Goal: Find specific page/section: Find specific page/section

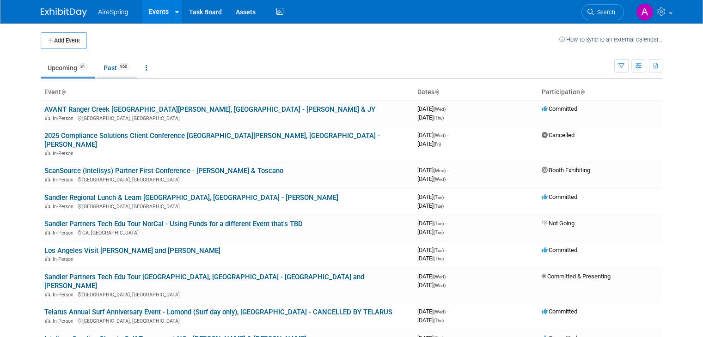
click at [117, 67] on span "950" at bounding box center [123, 66] width 12 height 7
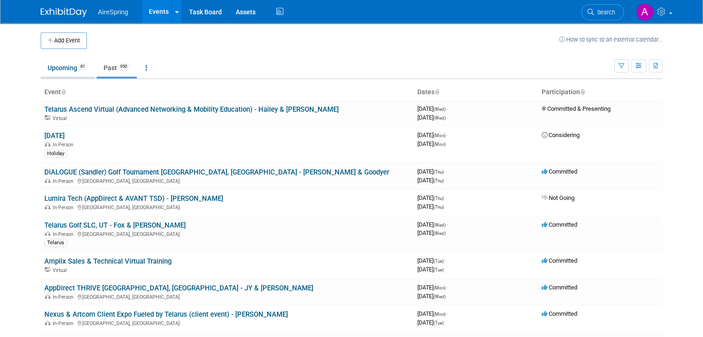
click at [56, 70] on link "Upcoming 81" at bounding box center [68, 68] width 54 height 18
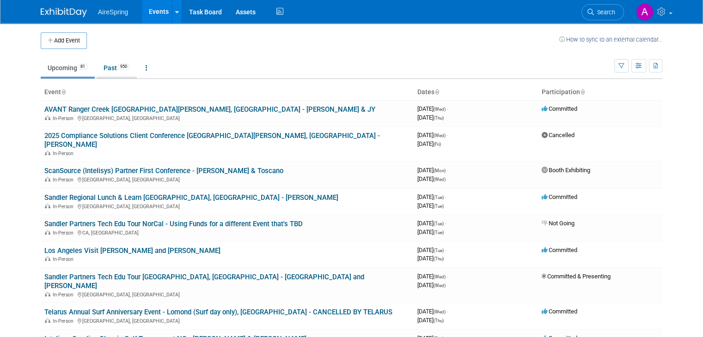
click at [116, 73] on link "Past 950" at bounding box center [117, 68] width 40 height 18
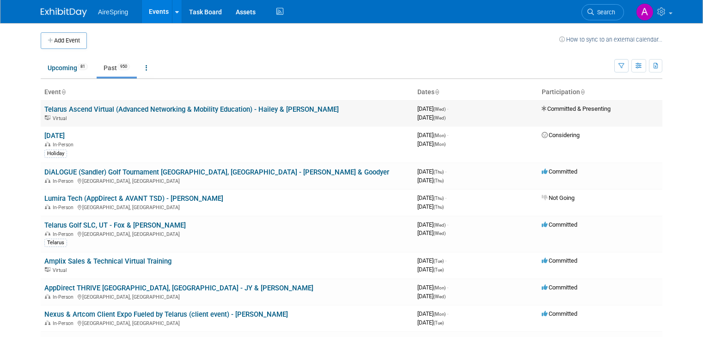
click at [156, 110] on link "Telarus Ascend Virtual (Advanced Networking & Mobility Education) - Hailey & [P…" at bounding box center [191, 109] width 294 height 8
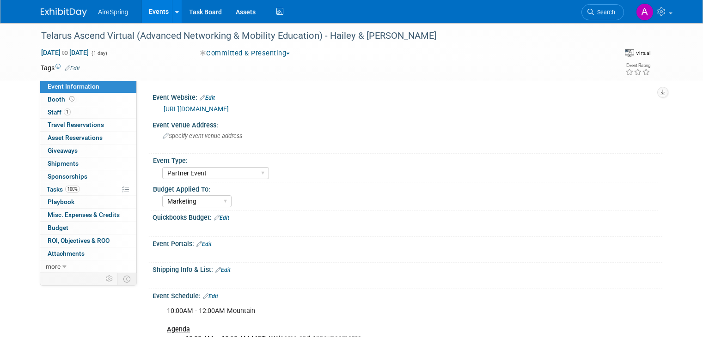
select select "Partner Event"
select select "Marketing"
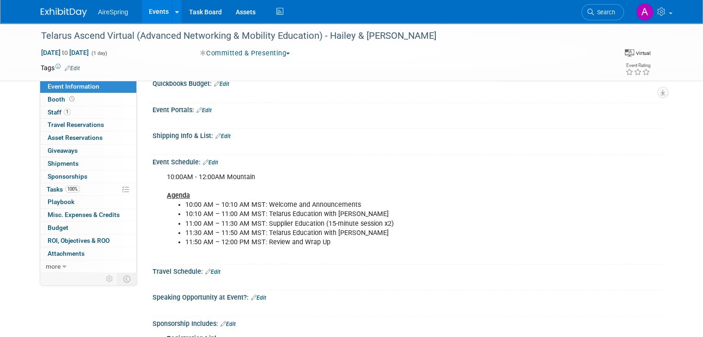
scroll to position [139, 0]
